Goal: Task Accomplishment & Management: Manage account settings

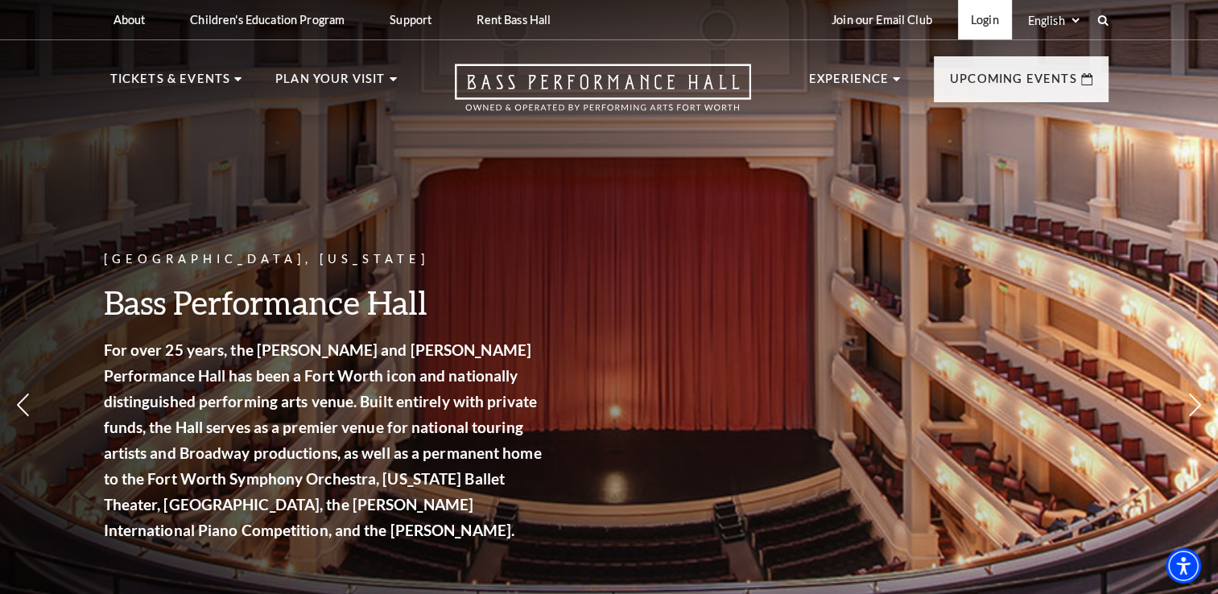
click at [958, 33] on link "Login" at bounding box center [985, 19] width 54 height 39
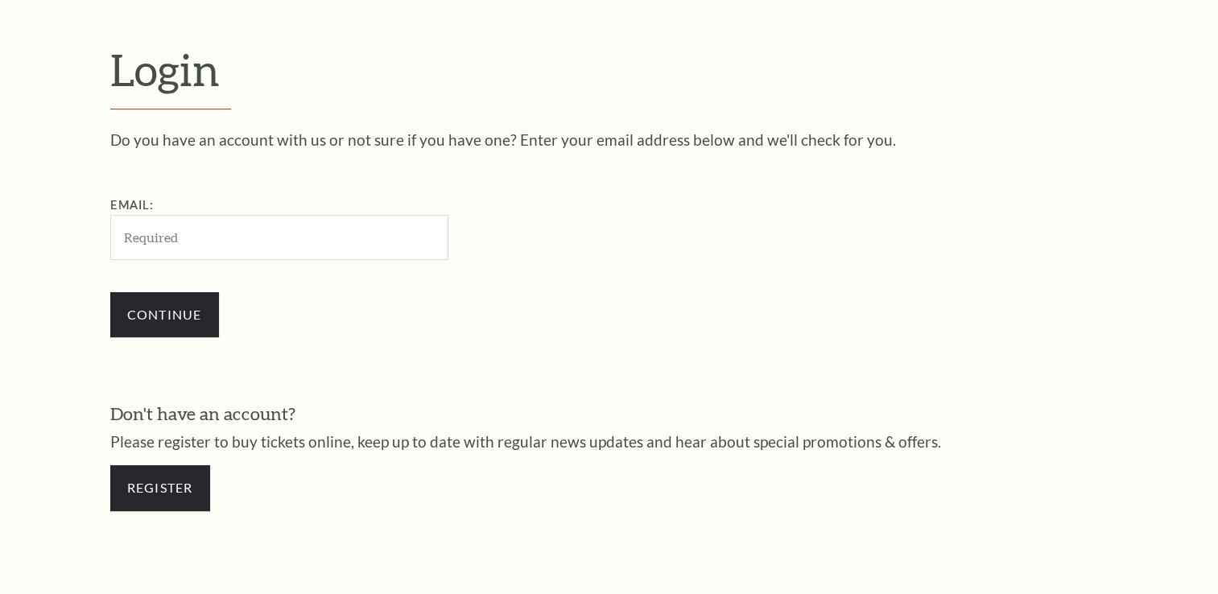
scroll to position [475, 0]
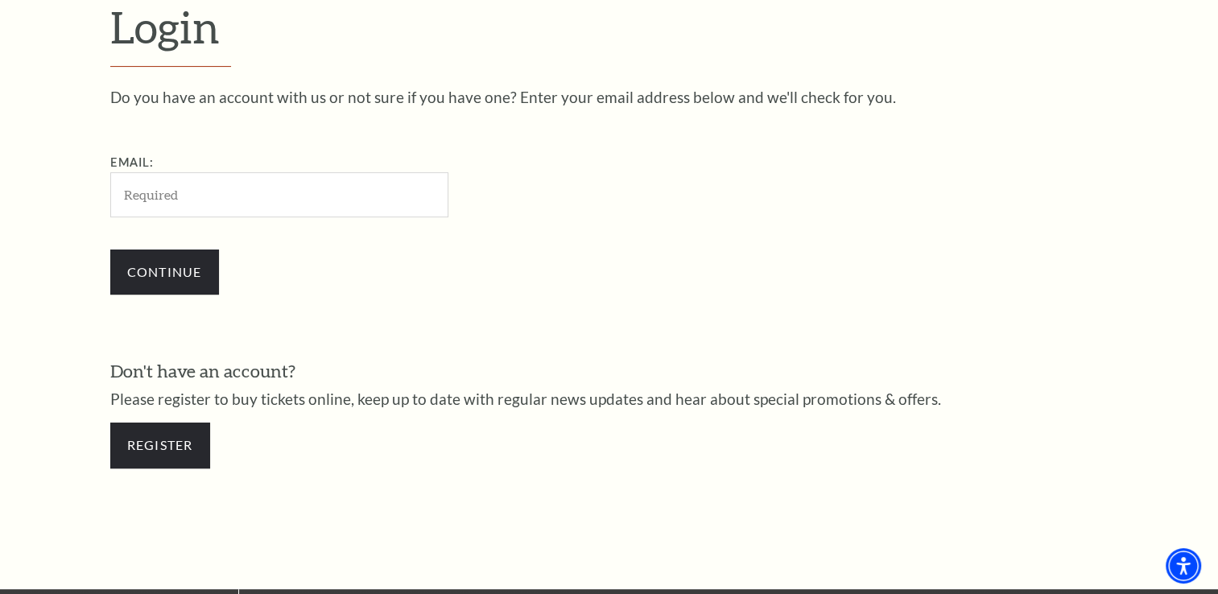
click at [200, 198] on input "Email:" at bounding box center [279, 194] width 338 height 44
type input "[EMAIL_ADDRESS][DOMAIN_NAME]"
click at [137, 281] on input "Continue" at bounding box center [164, 271] width 109 height 45
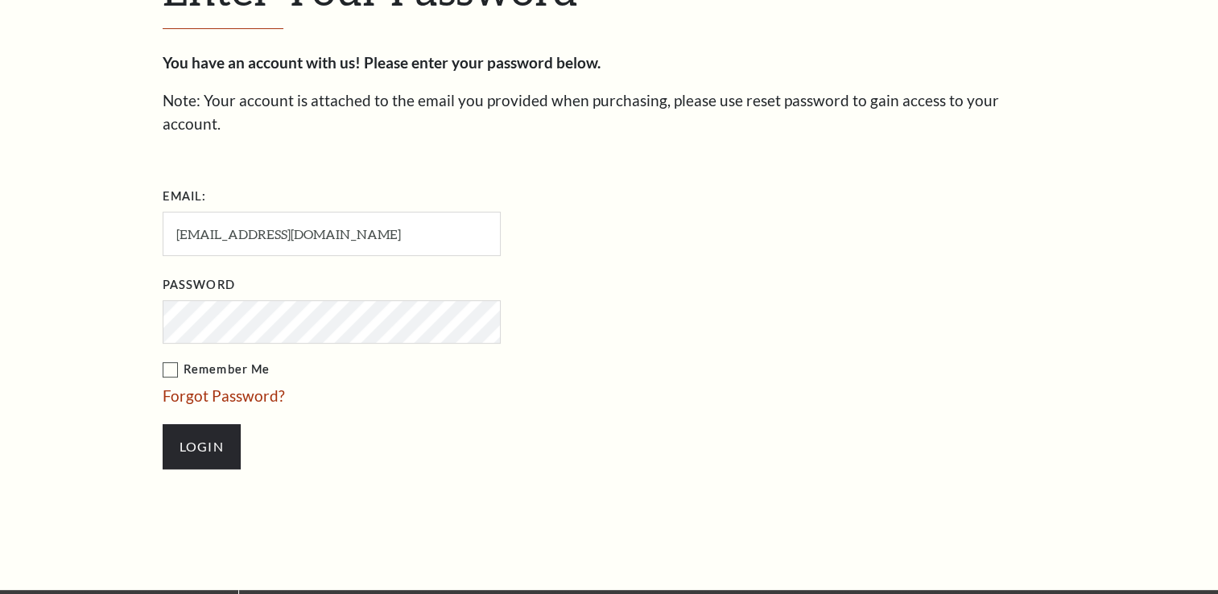
scroll to position [489, 0]
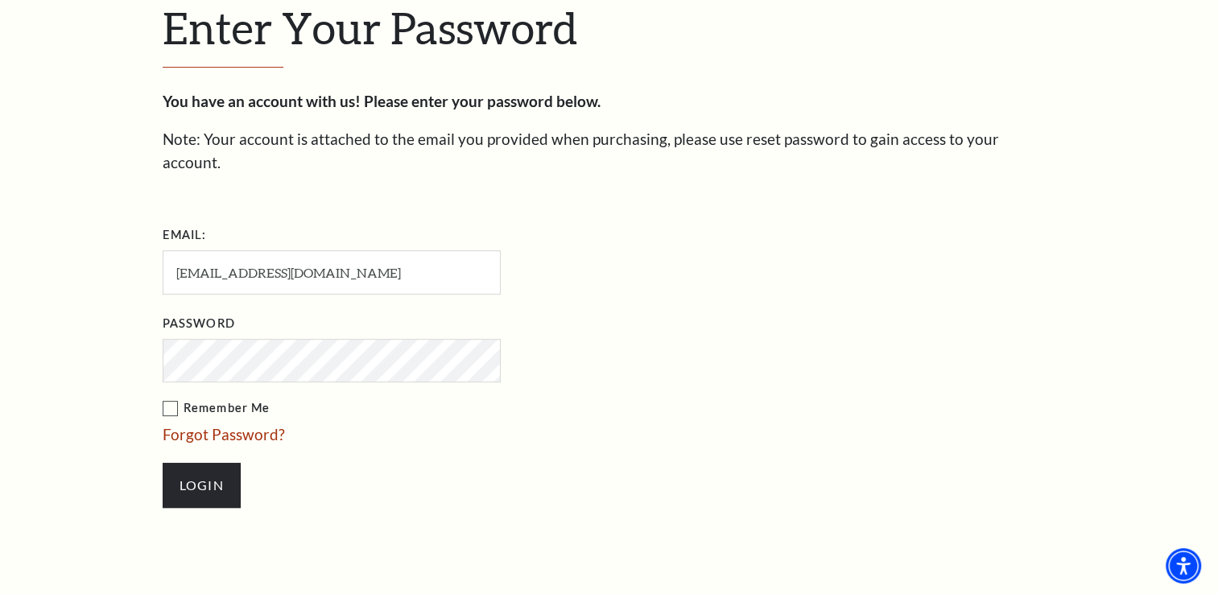
click at [335, 368] on ul "Email: ianclay116@gmail.com Password Remember Me Forgot Password? Login" at bounding box center [424, 373] width 523 height 302
click at [200, 463] on input "Login" at bounding box center [202, 485] width 78 height 45
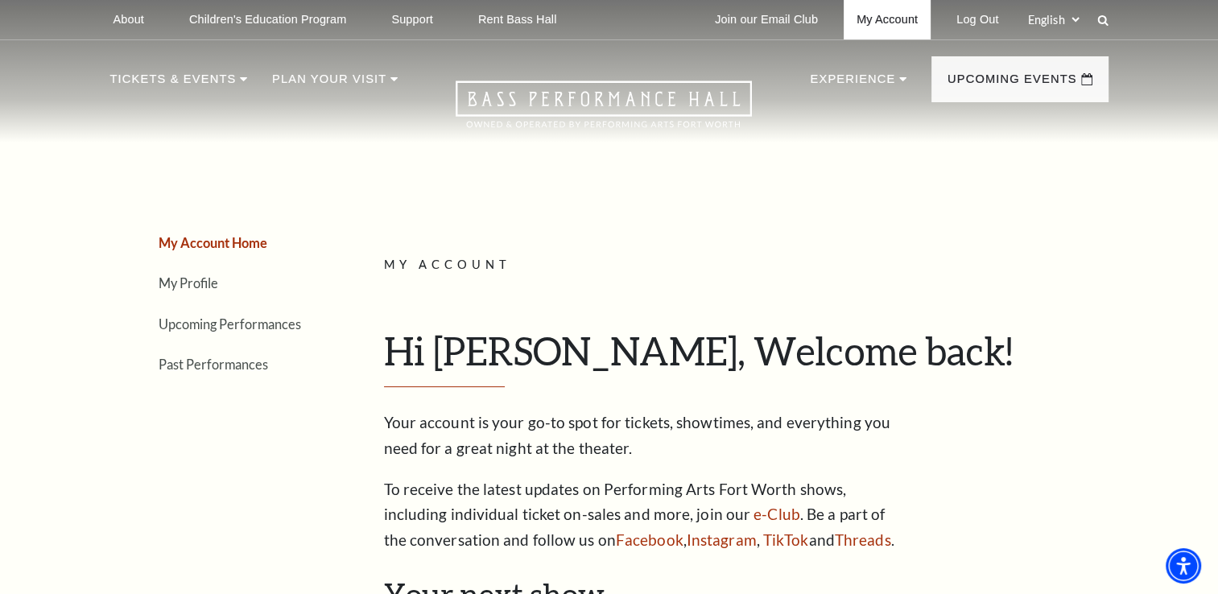
click at [893, 18] on link "My Account" at bounding box center [886, 19] width 87 height 39
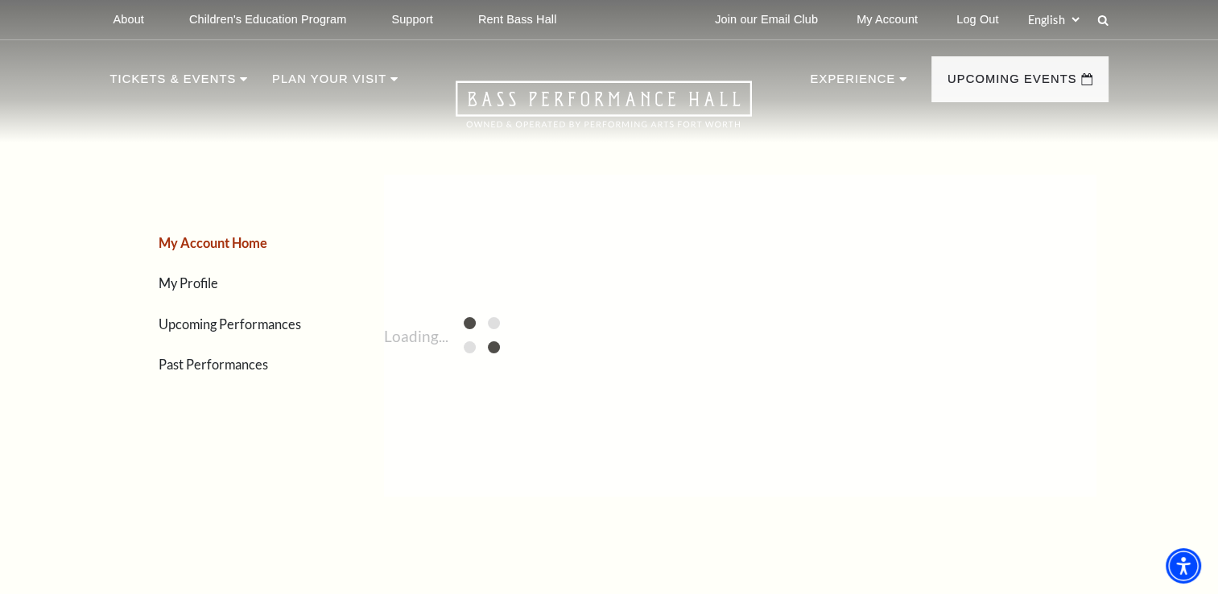
click at [194, 328] on link "Upcoming Performances" at bounding box center [230, 323] width 142 height 15
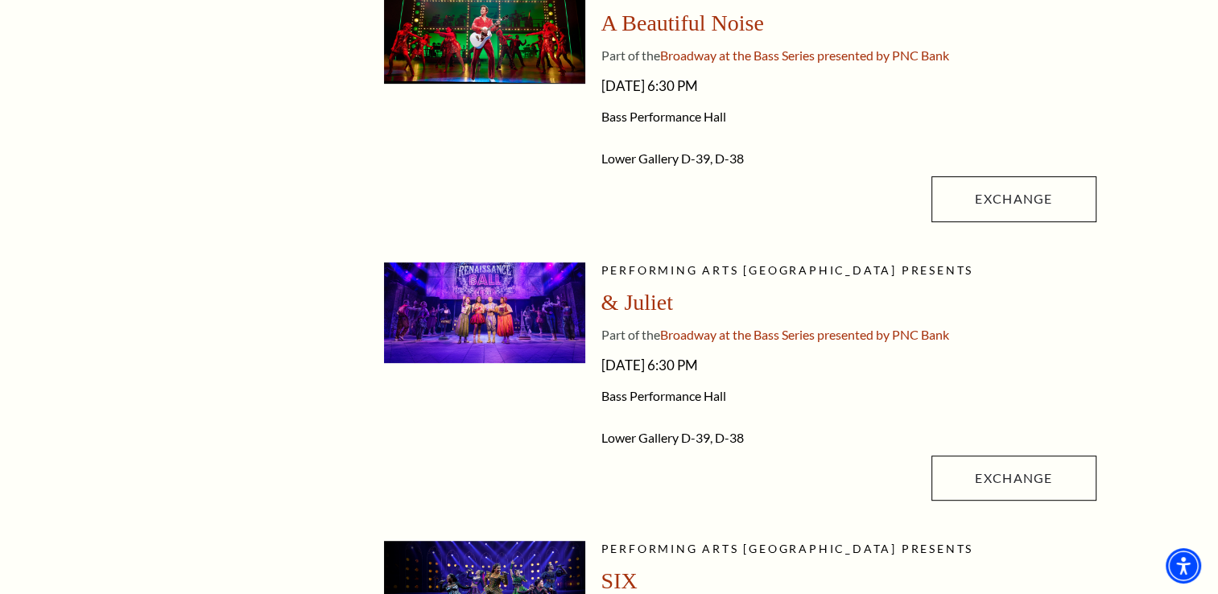
scroll to position [715, 0]
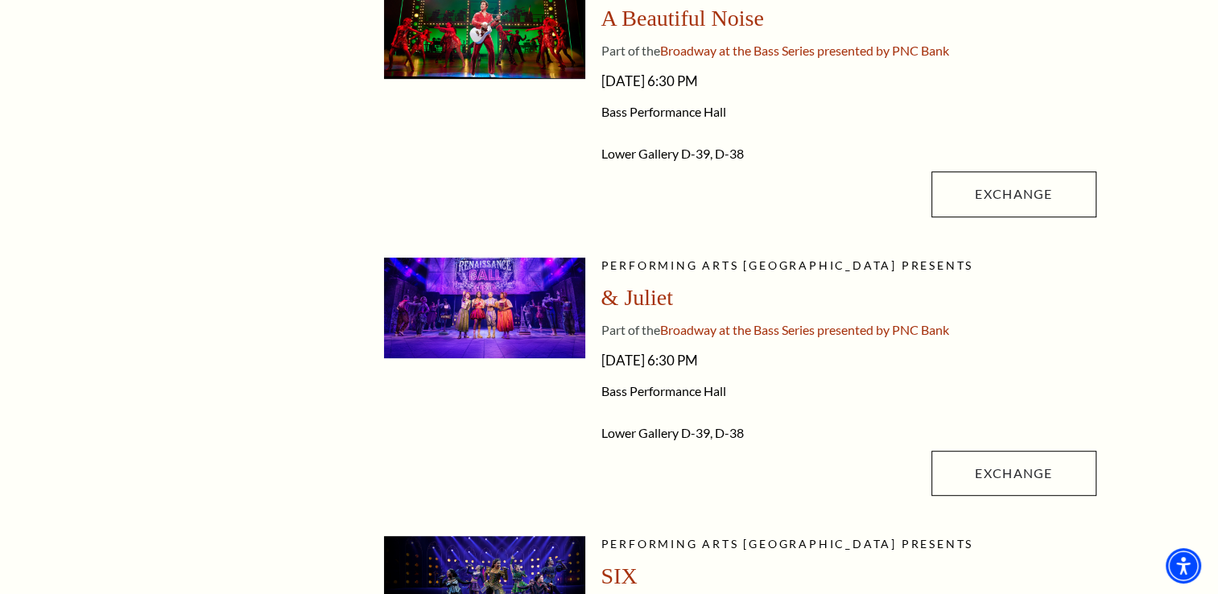
drag, startPoint x: 502, startPoint y: 334, endPoint x: 641, endPoint y: 319, distance: 139.3
click at [641, 319] on div "Performing Arts Fort Worth presents & Juliet Part of the Broadway at the Bass S…" at bounding box center [848, 381] width 495 height 246
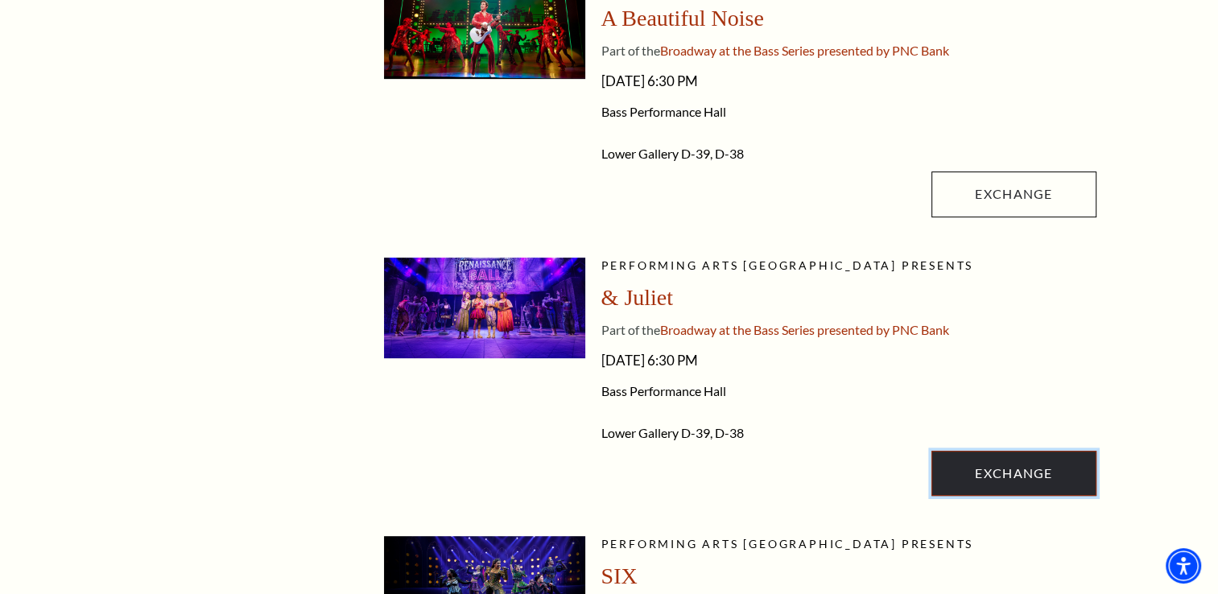
click at [1008, 460] on link "Exchange" at bounding box center [1013, 473] width 164 height 45
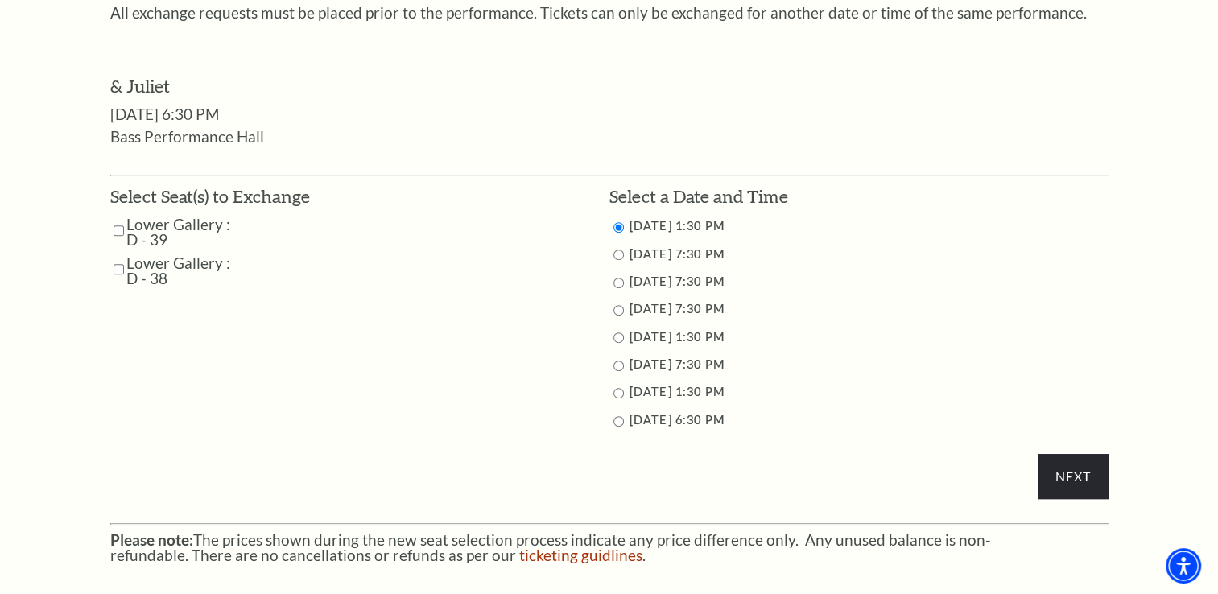
scroll to position [716, 0]
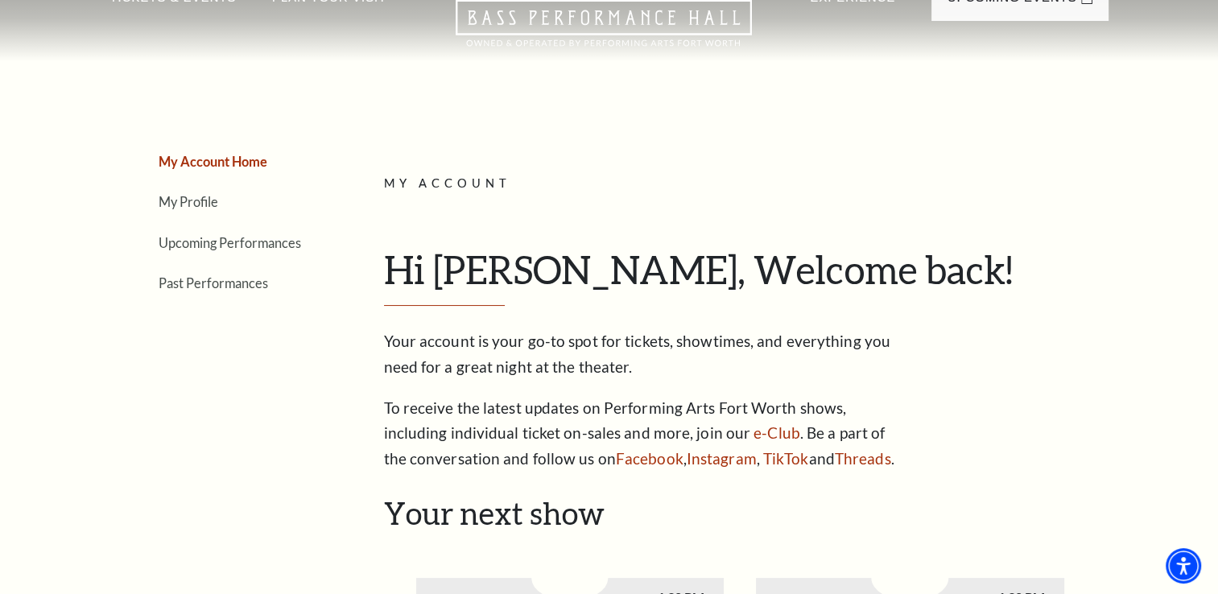
scroll to position [77, 0]
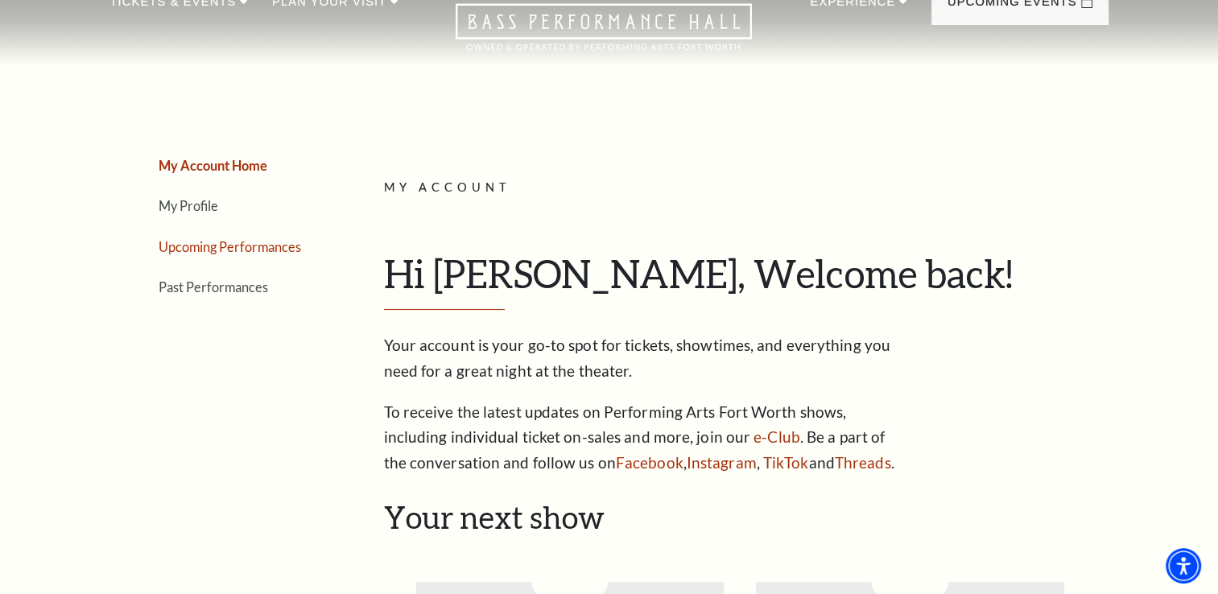
click at [267, 245] on link "Upcoming Performances" at bounding box center [230, 246] width 142 height 15
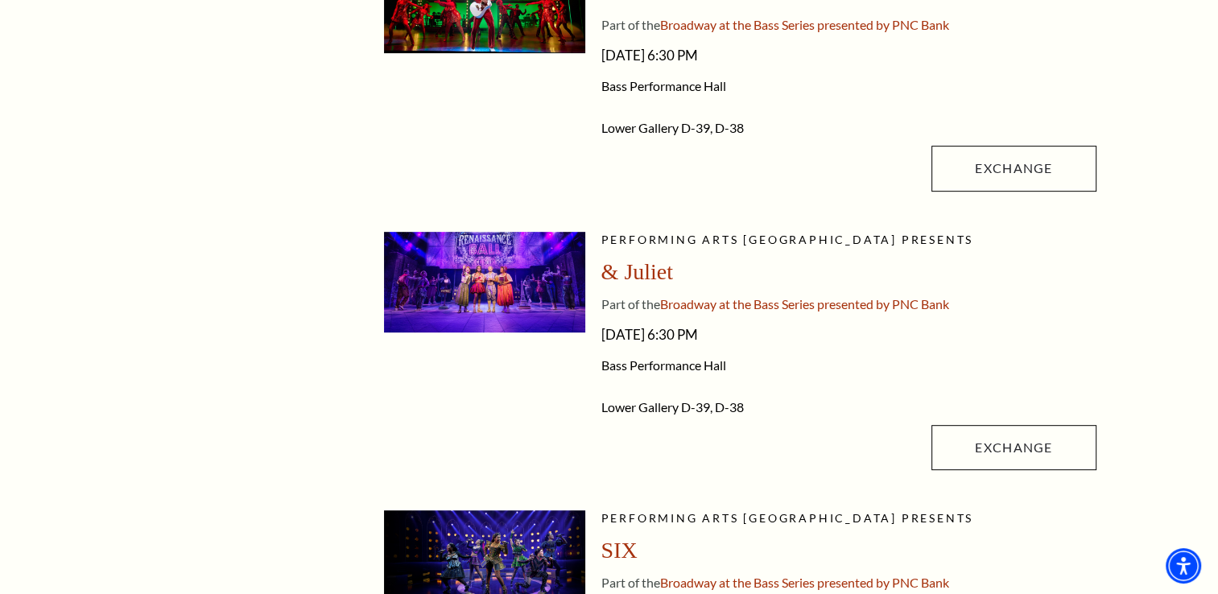
scroll to position [741, 0]
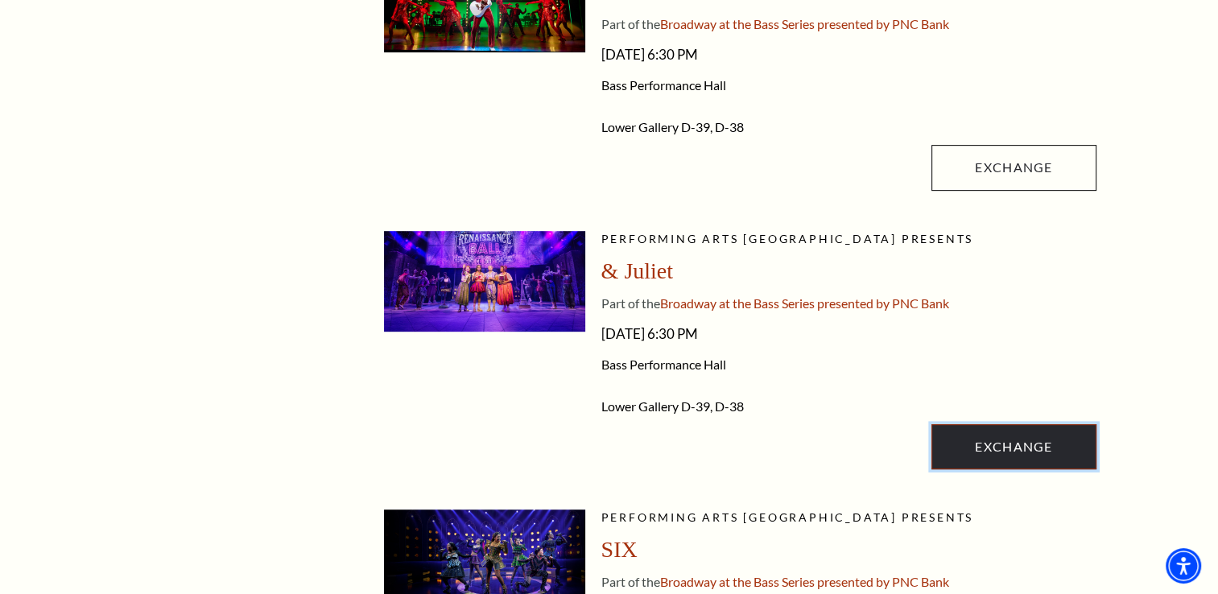
click at [1012, 439] on link "Exchange" at bounding box center [1013, 446] width 164 height 45
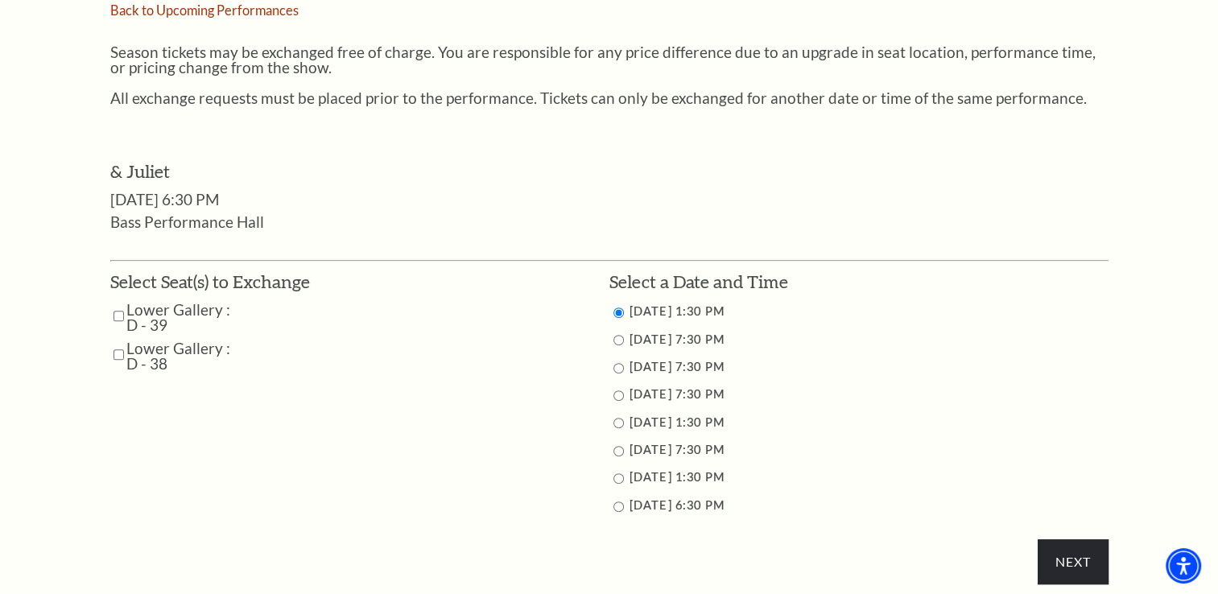
scroll to position [650, 0]
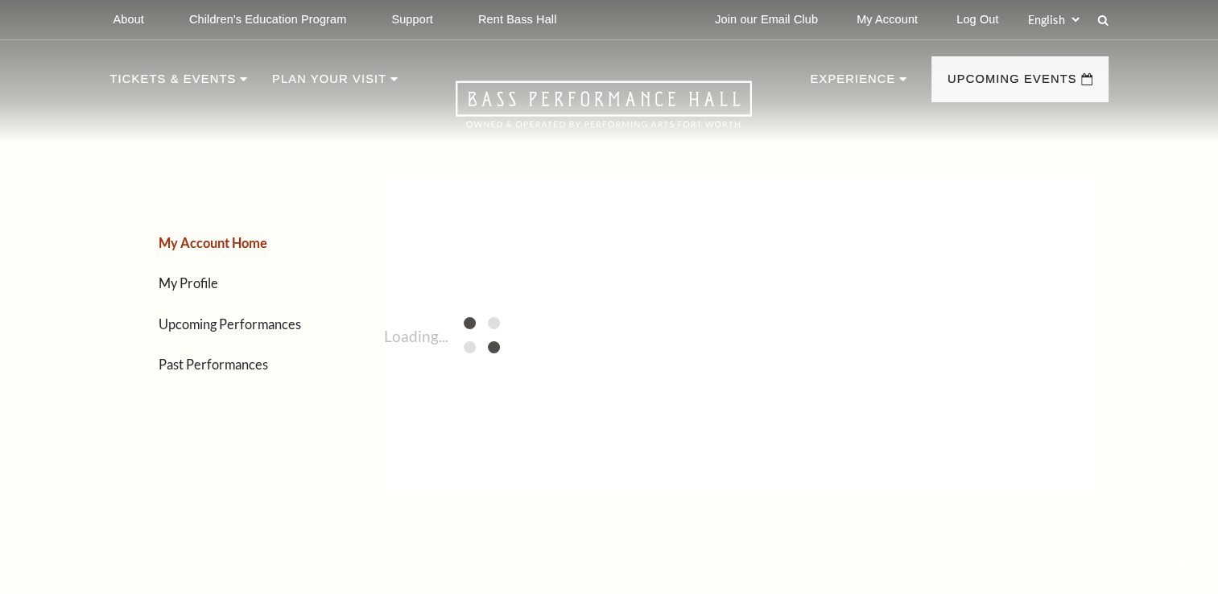
scroll to position [493, 0]
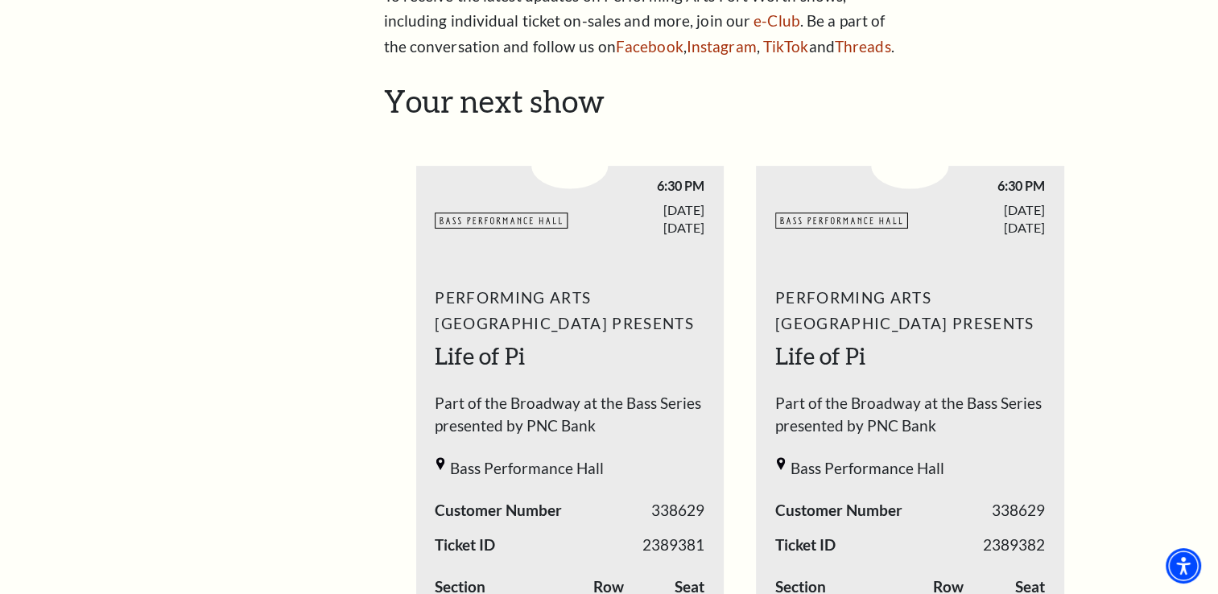
drag, startPoint x: 247, startPoint y: 161, endPoint x: 290, endPoint y: 338, distance: 182.1
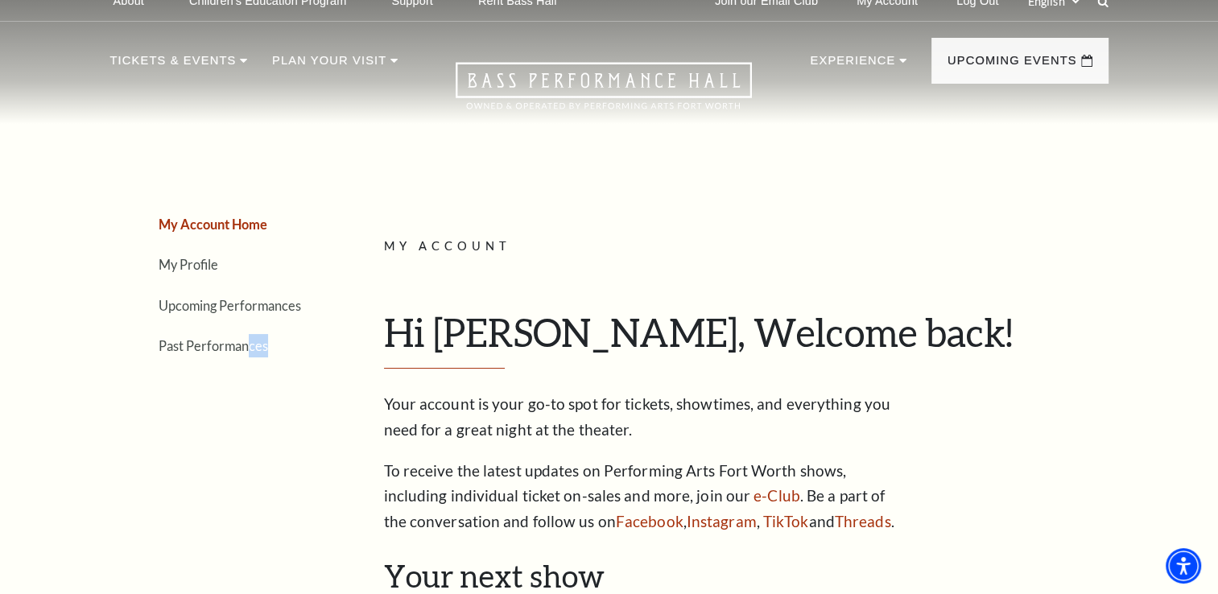
scroll to position [13, 0]
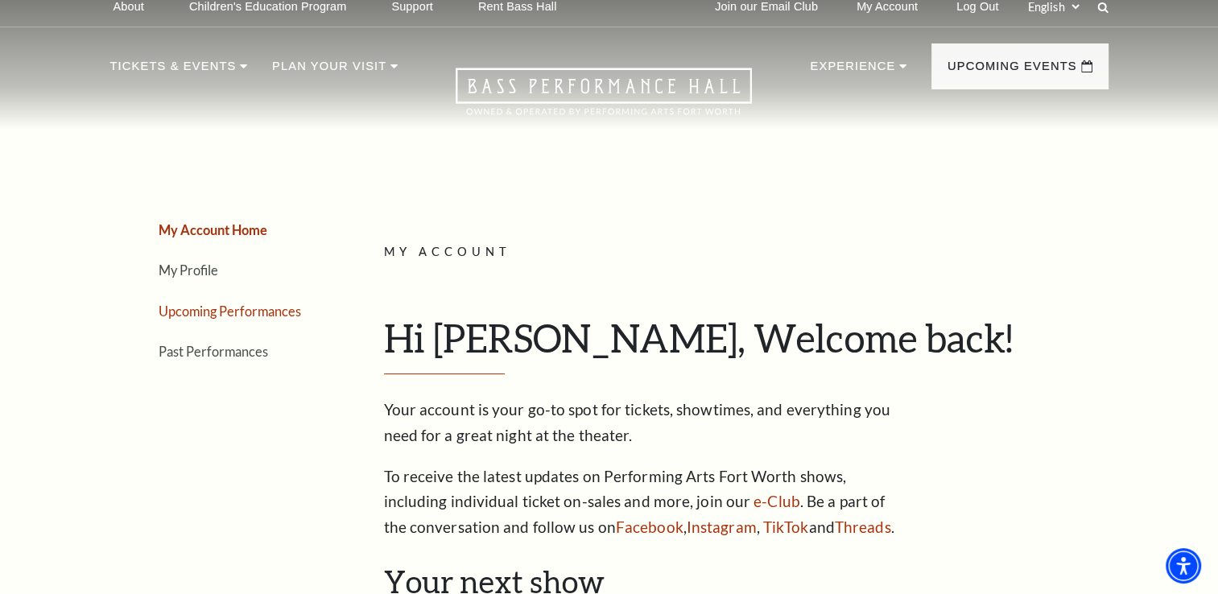
click at [236, 314] on link "Upcoming Performances" at bounding box center [230, 310] width 142 height 15
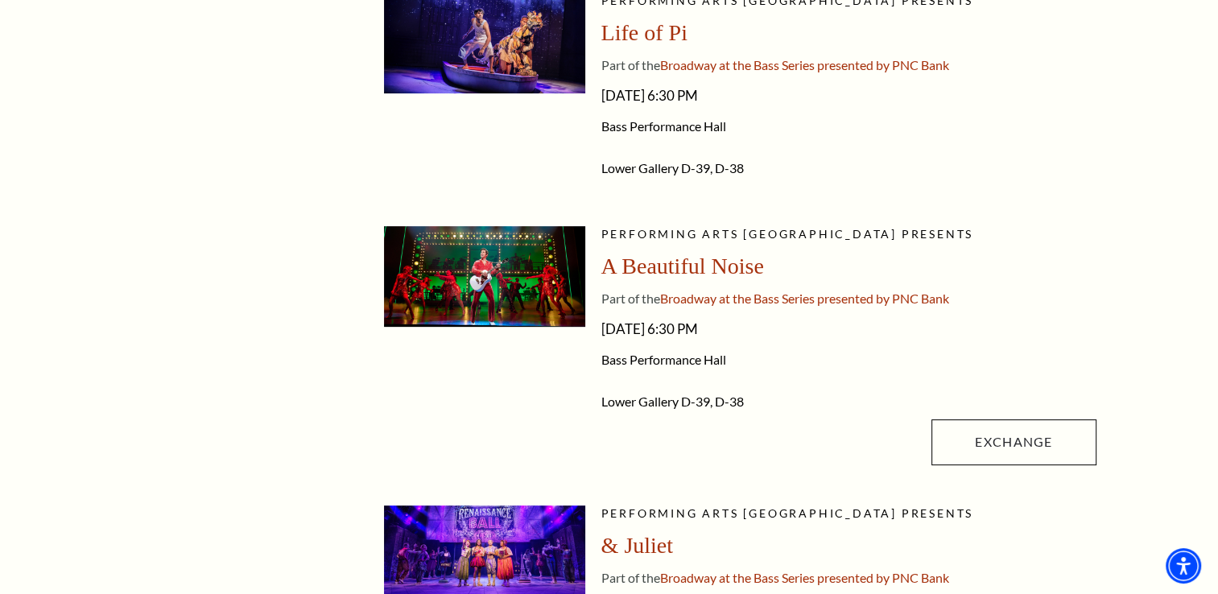
scroll to position [496, 0]
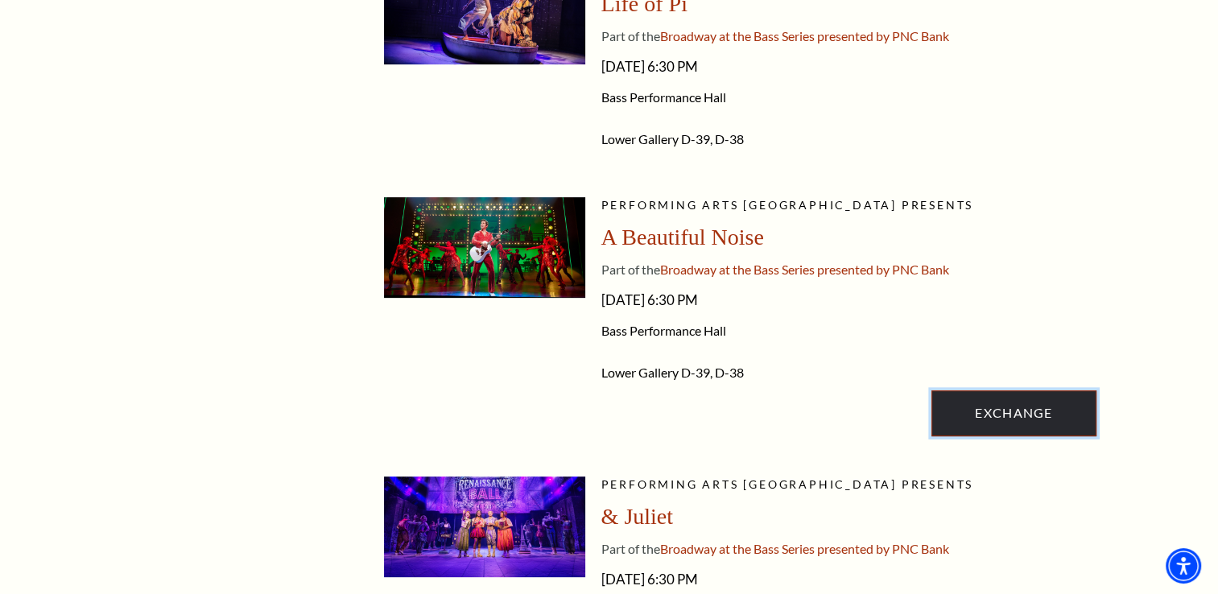
click at [997, 413] on link "Exchange" at bounding box center [1013, 412] width 164 height 45
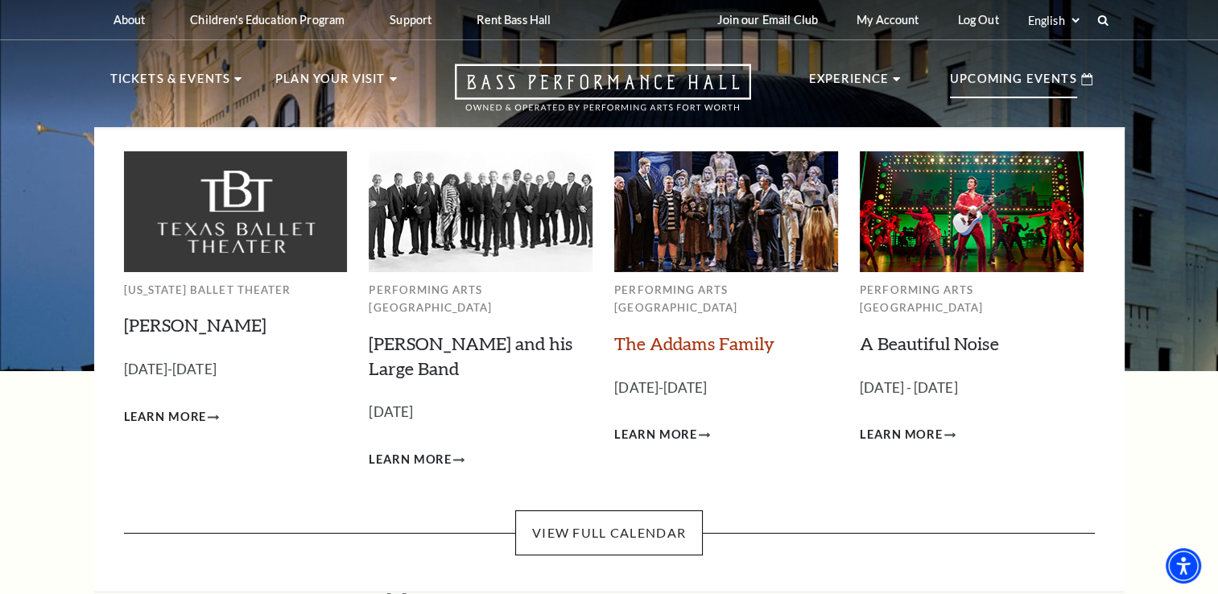
click at [654, 333] on link "The Addams Family" at bounding box center [694, 343] width 160 height 22
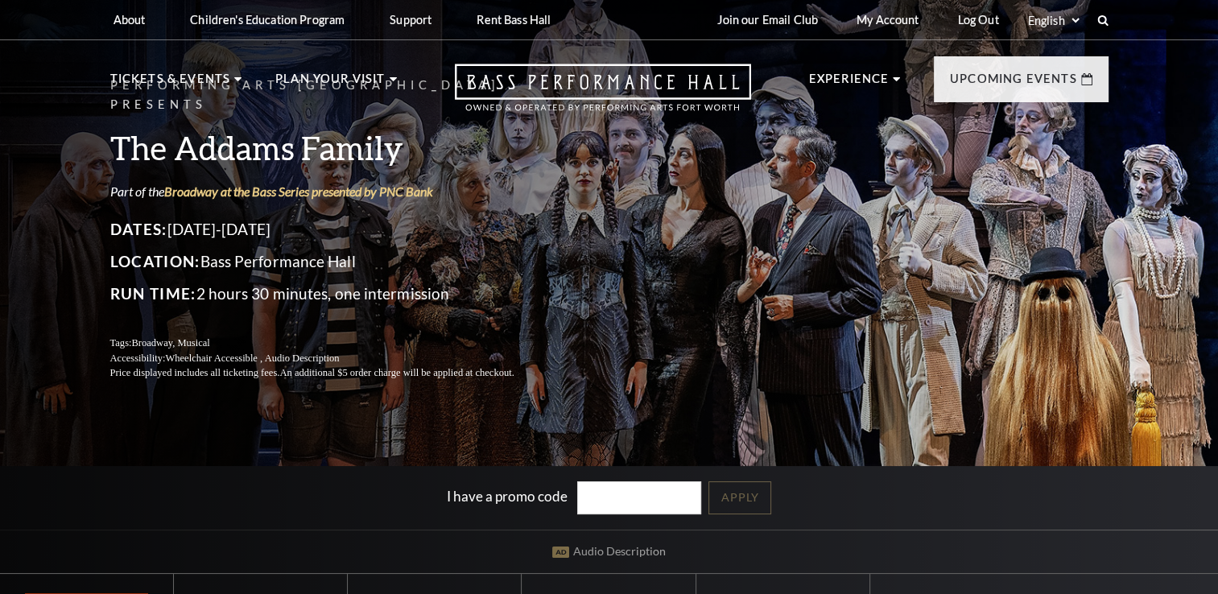
click at [654, 333] on div "Performing Arts Fort Worth Presents The Addams Family Part of the Broadway at t…" at bounding box center [609, 229] width 1030 height 338
click at [835, 274] on div "Performing Arts Fort Worth Presents The Addams Family Part of the Broadway at t…" at bounding box center [609, 229] width 1030 height 338
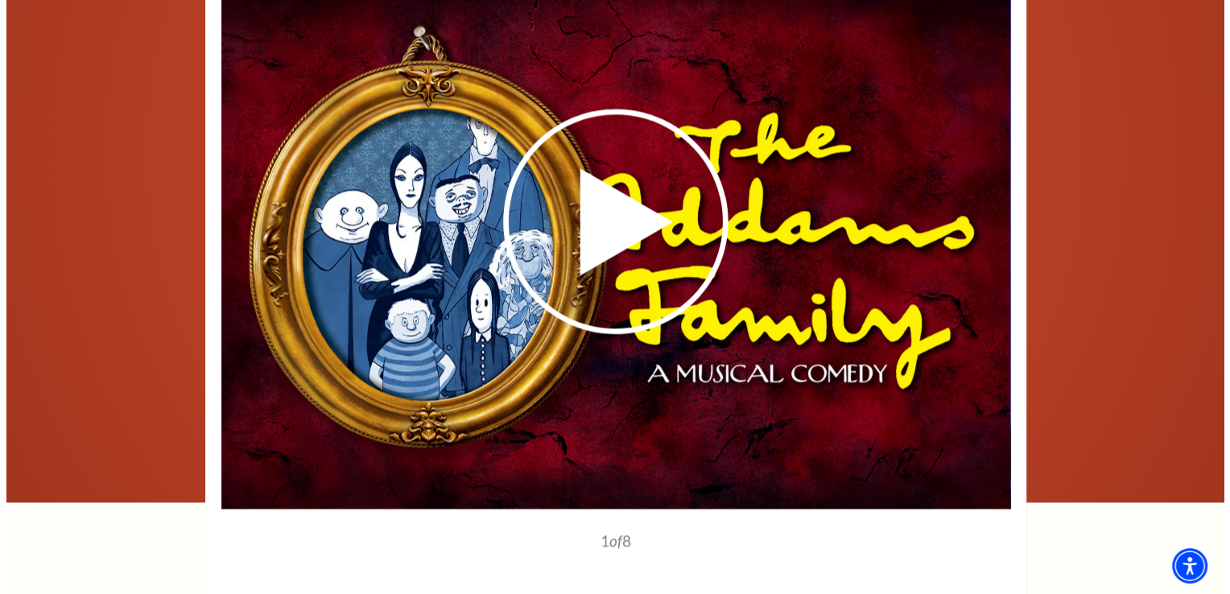
scroll to position [2127, 0]
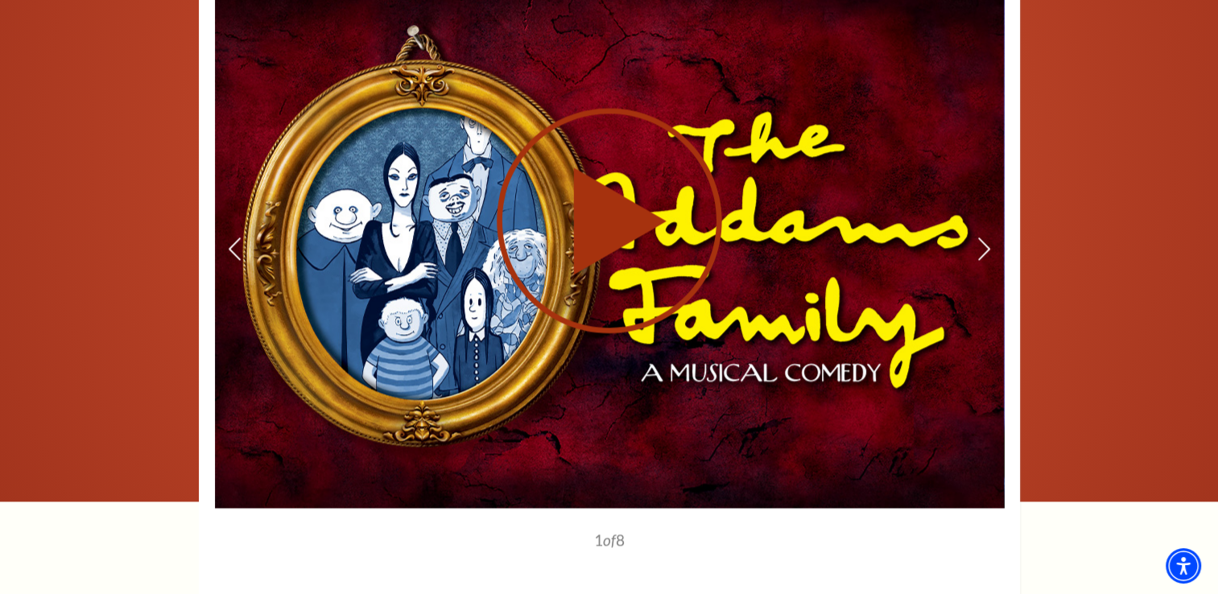
click at [590, 220] on use at bounding box center [609, 220] width 225 height 225
